Goal: Task Accomplishment & Management: Manage account settings

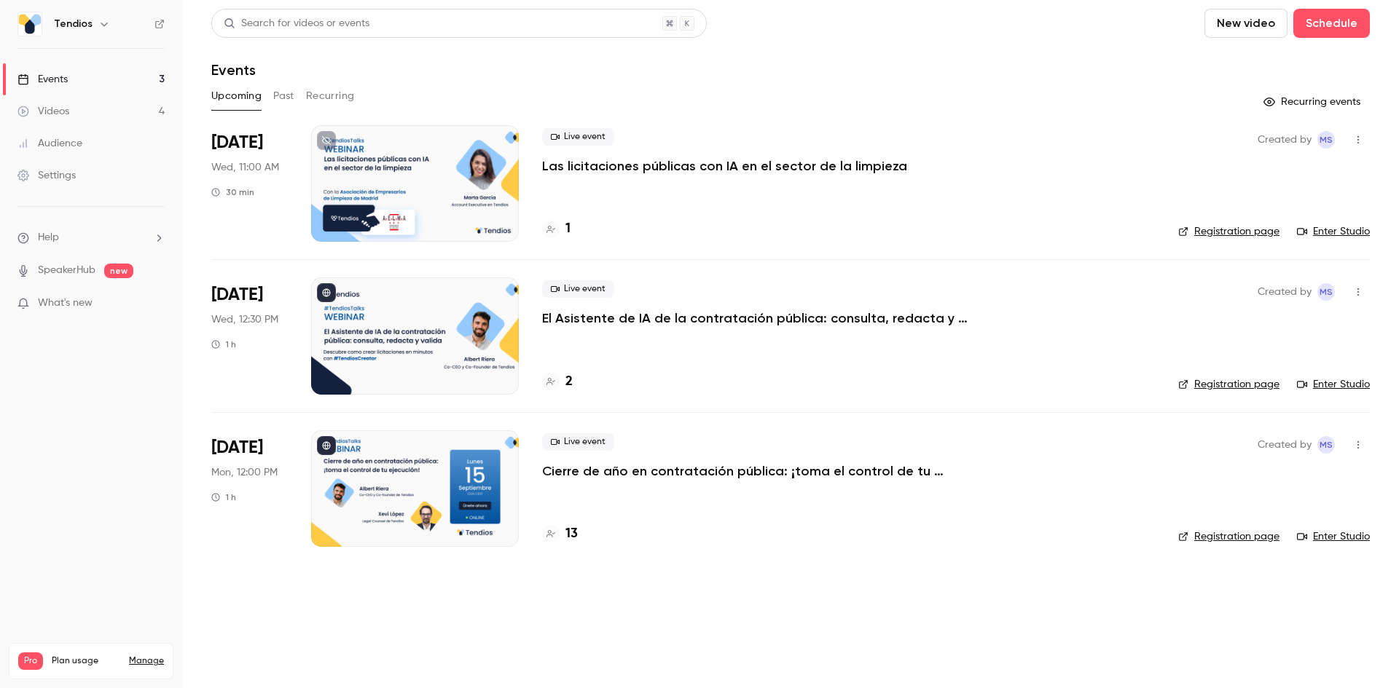
click at [680, 162] on p "Las licitaciones públicas con IA en el sector de la limpieza" at bounding box center [724, 165] width 365 height 17
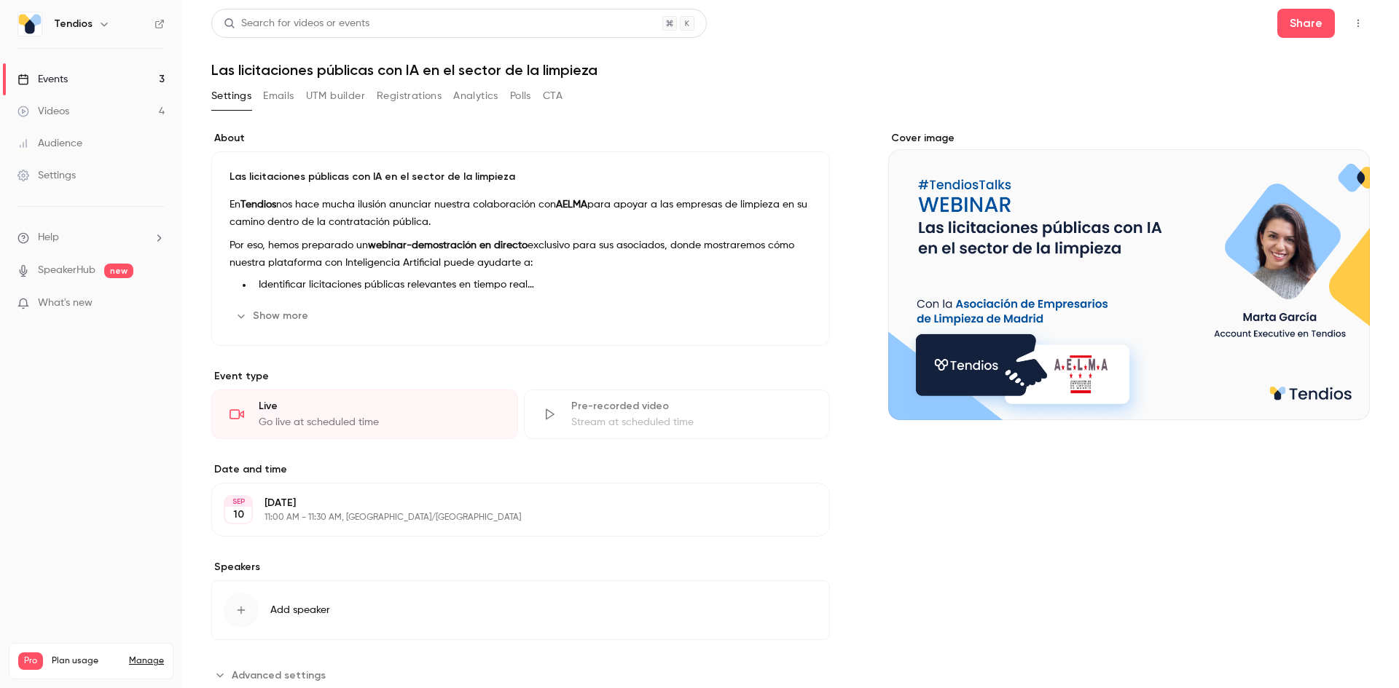
click at [415, 100] on button "Registrations" at bounding box center [409, 96] width 65 height 23
